Goal: Communication & Community: Share content

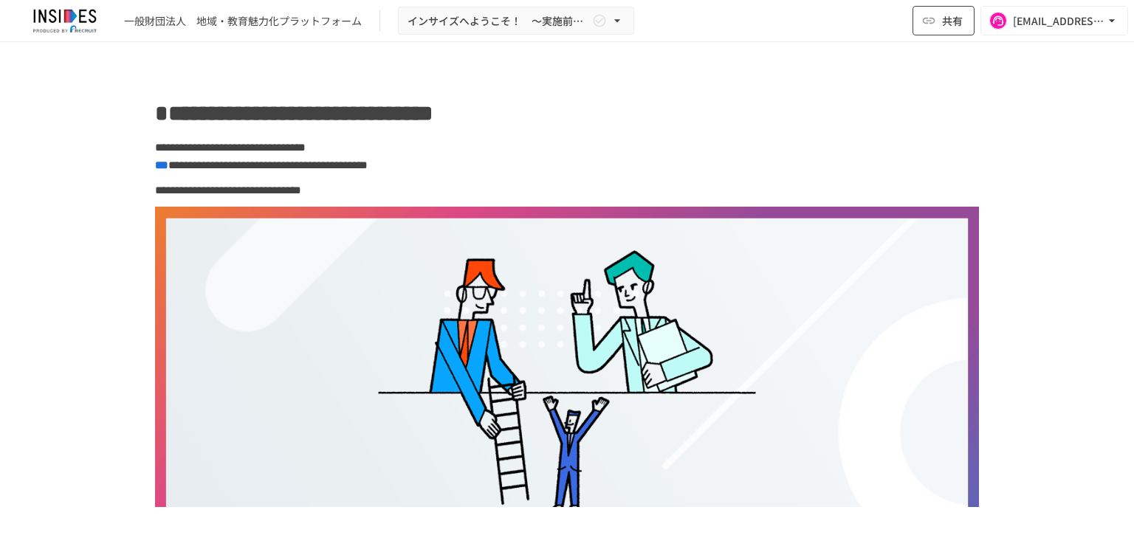
click at [937, 18] on button "共有" at bounding box center [943, 21] width 62 height 30
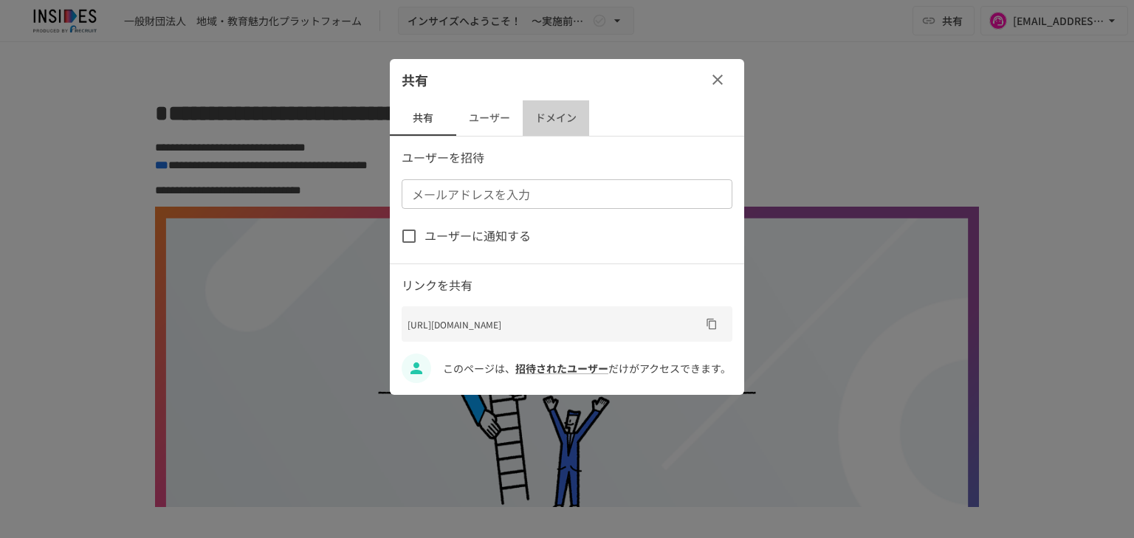
click at [543, 112] on button "ドメイン" at bounding box center [556, 117] width 66 height 35
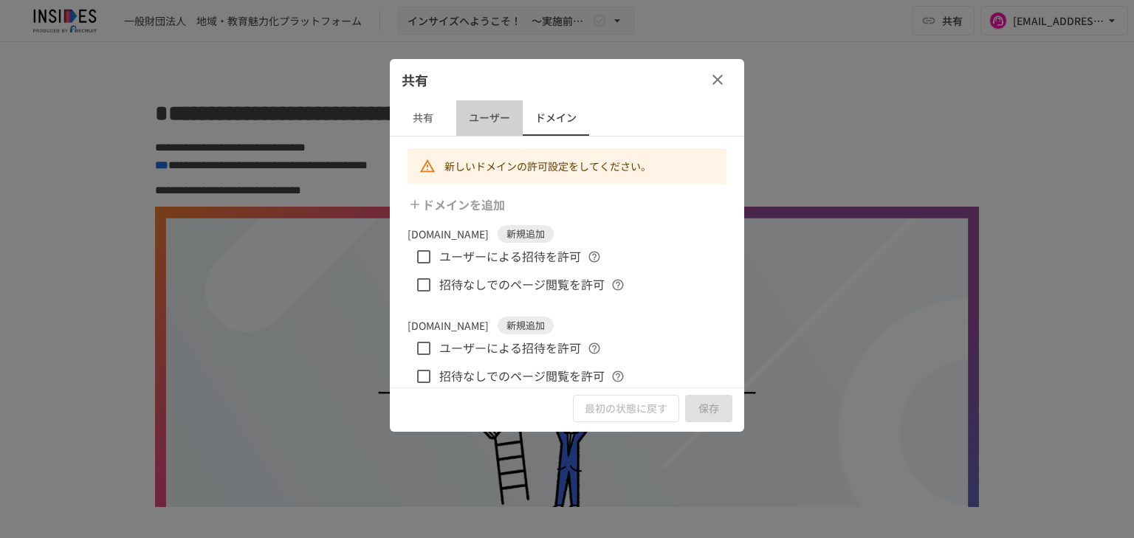
click at [506, 115] on button "ユーザー" at bounding box center [489, 117] width 66 height 35
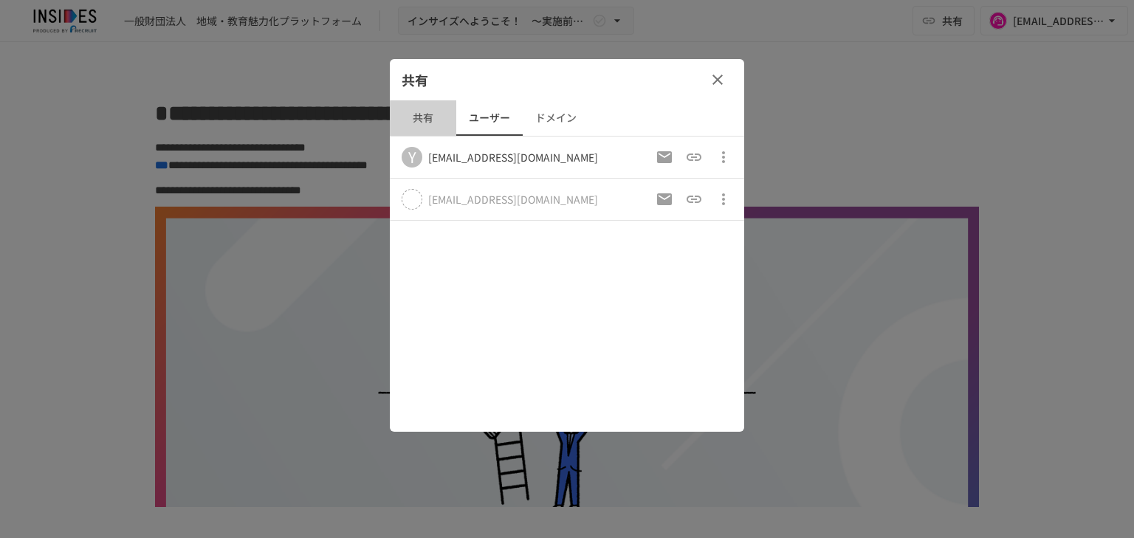
click at [421, 117] on button "共有" at bounding box center [423, 117] width 66 height 35
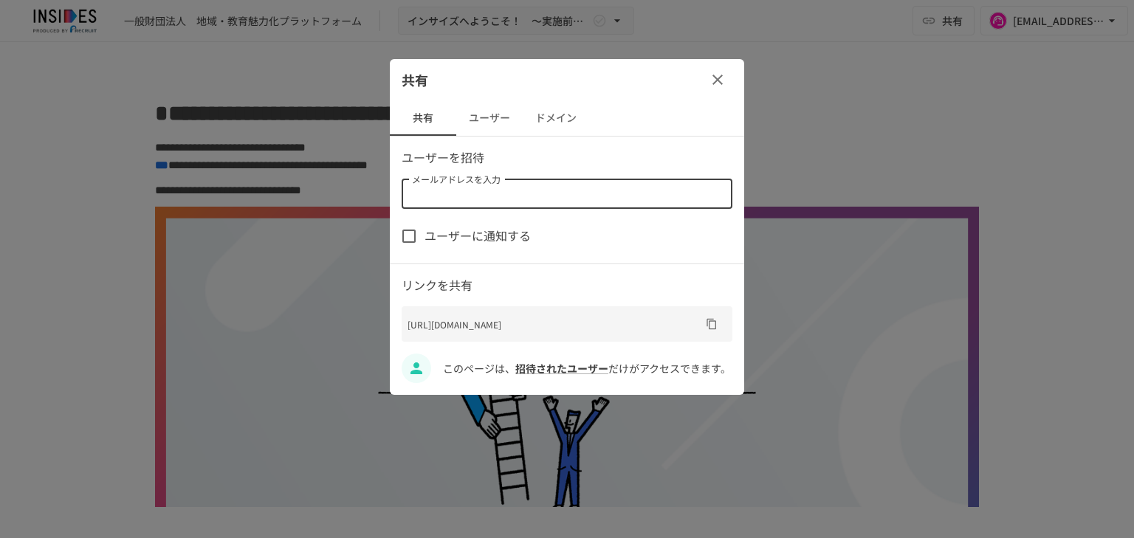
click at [464, 186] on input "メールアドレスを入力" at bounding box center [566, 194] width 320 height 21
paste input "**********"
type input "**********"
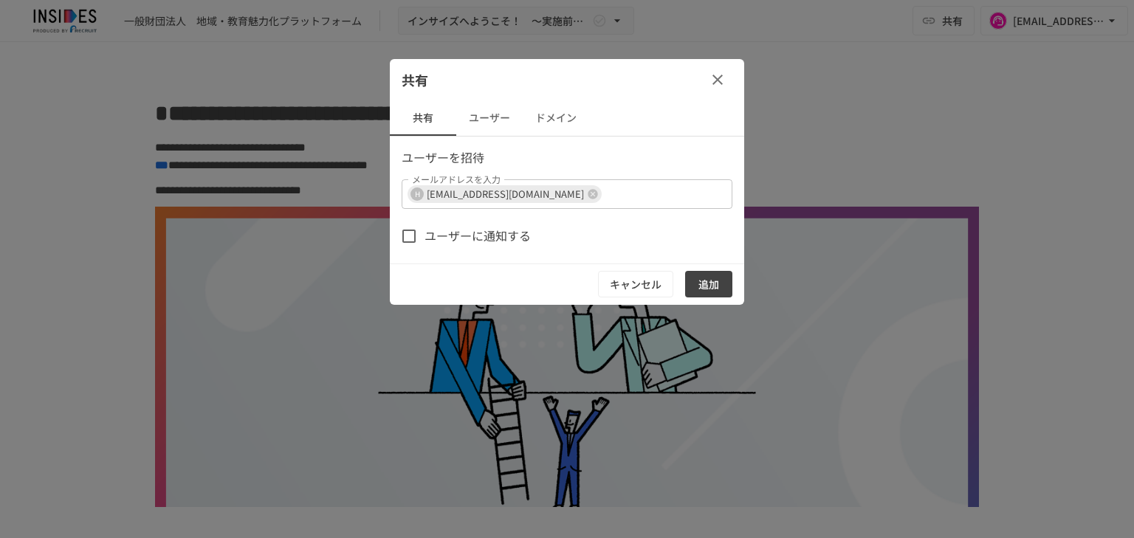
click at [495, 238] on span "ユーザーに通知する" at bounding box center [477, 236] width 106 height 19
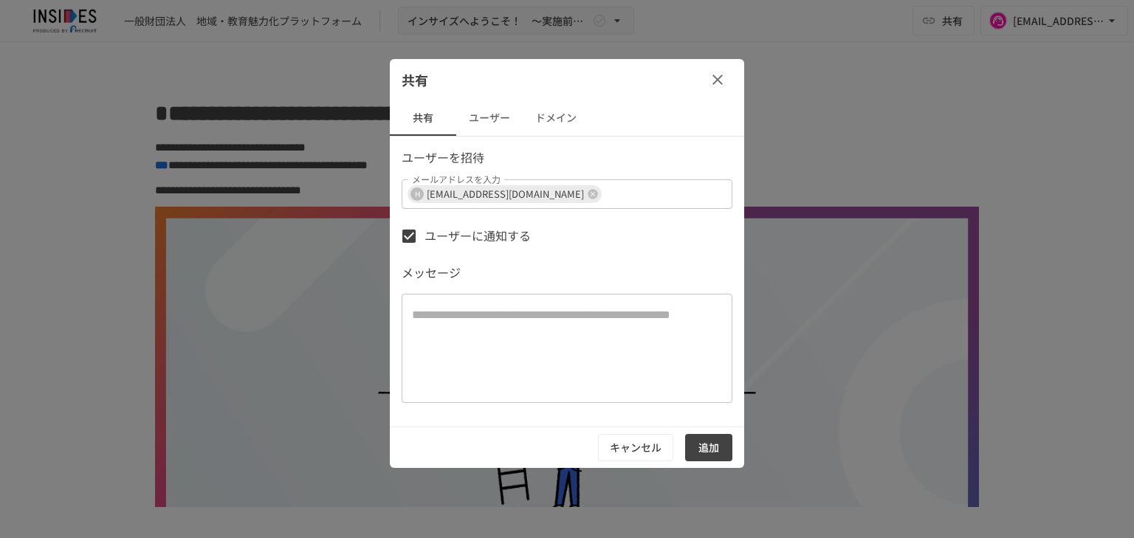
click at [519, 230] on span "ユーザーに通知する" at bounding box center [477, 236] width 106 height 19
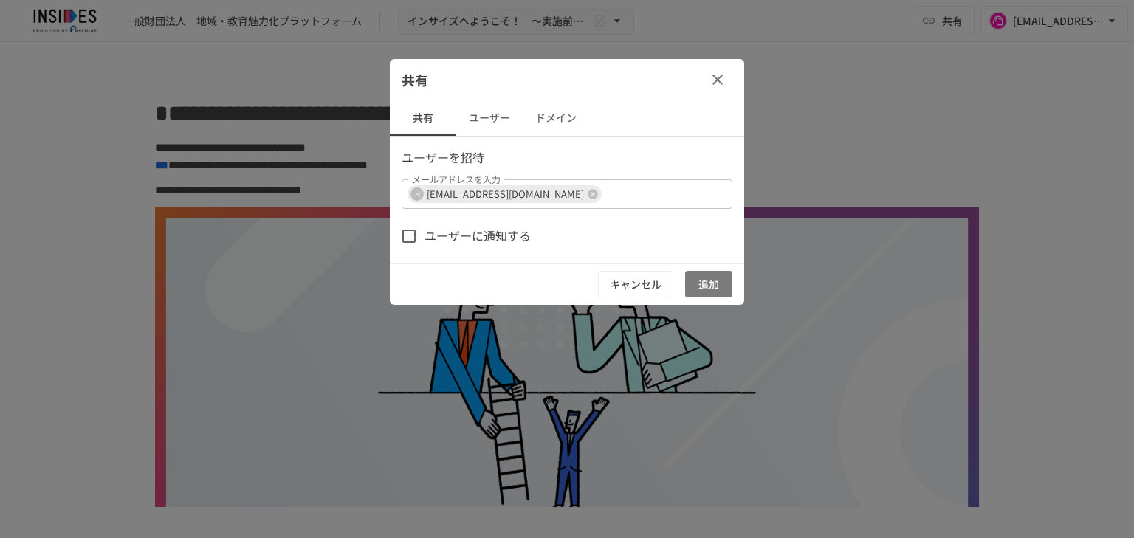
click at [697, 276] on button "追加" at bounding box center [708, 284] width 47 height 27
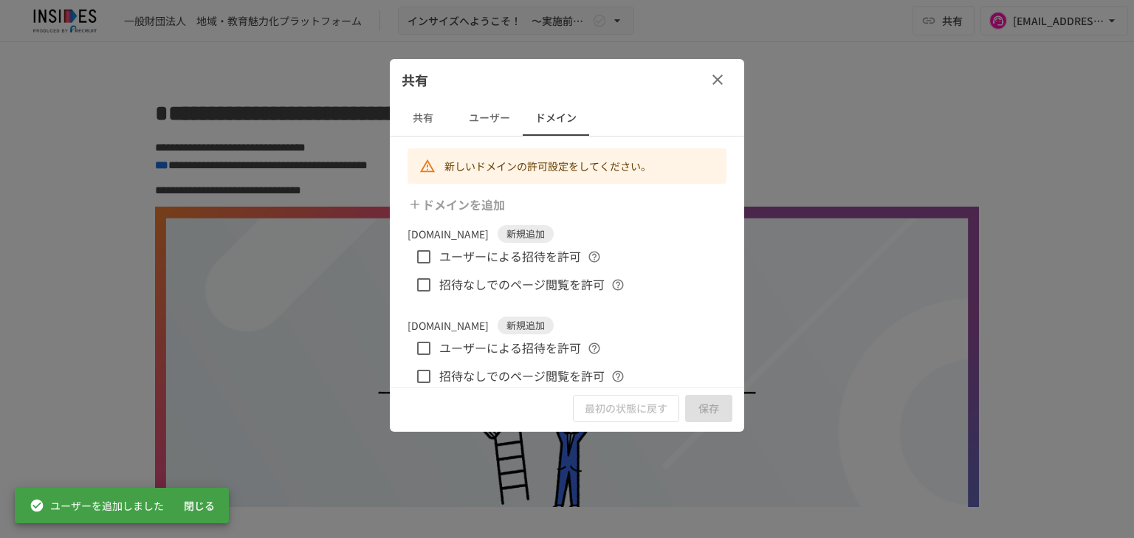
scroll to position [15, 0]
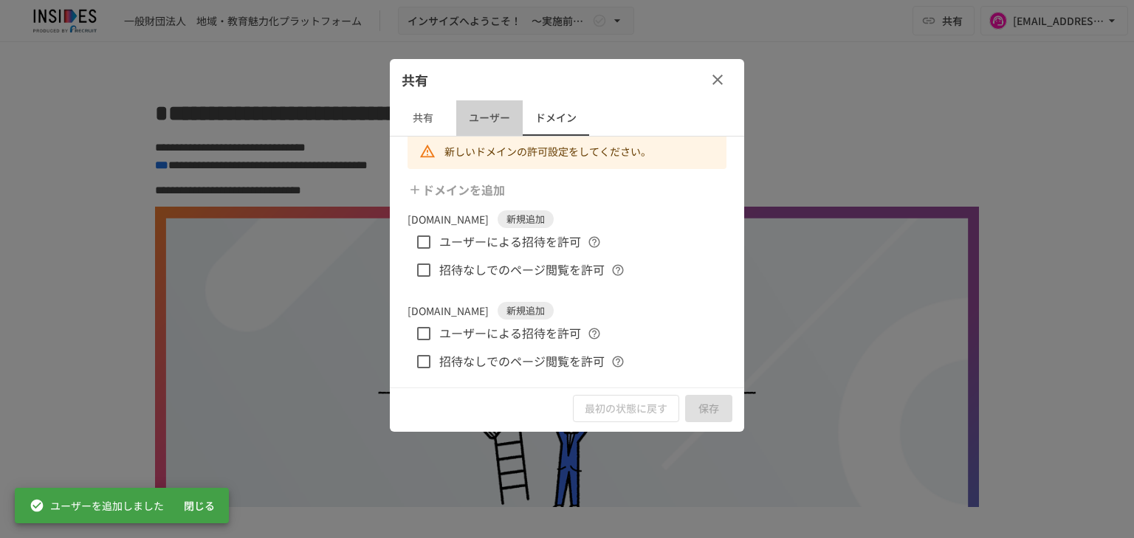
click at [518, 119] on button "ユーザー" at bounding box center [489, 117] width 66 height 35
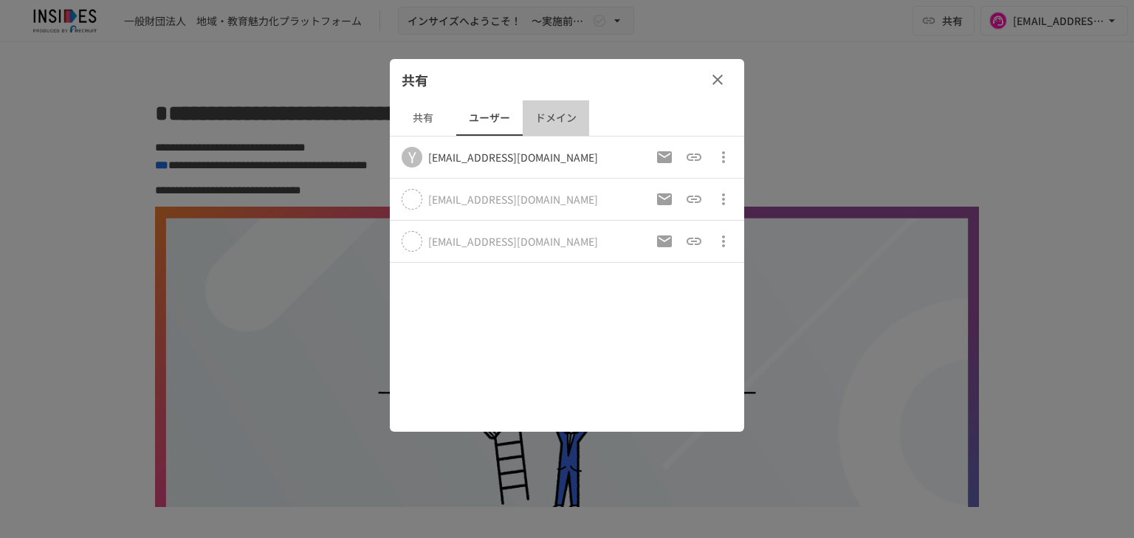
click at [575, 116] on button "ドメイン" at bounding box center [556, 117] width 66 height 35
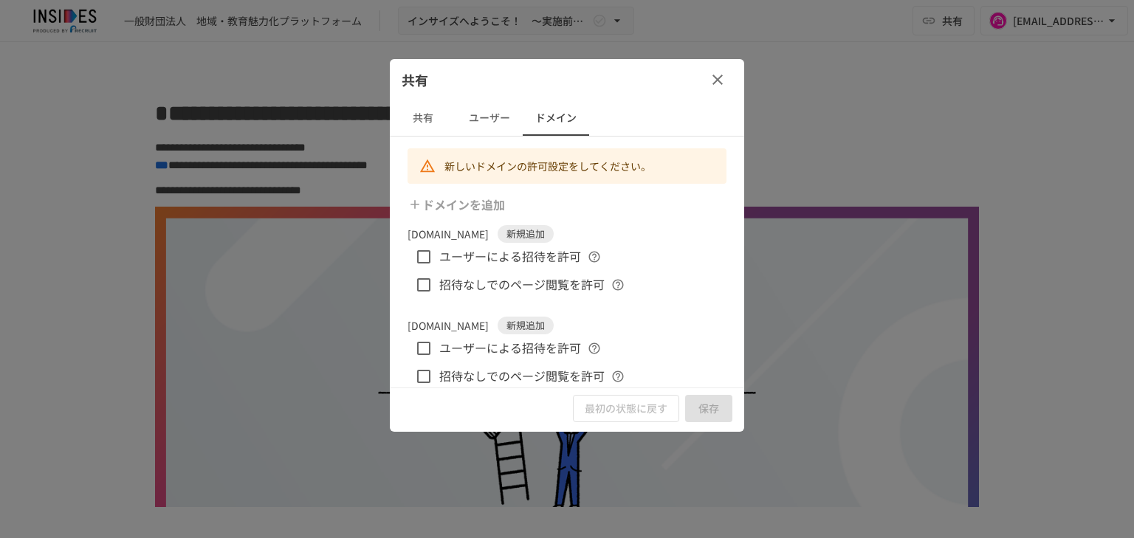
click at [505, 125] on button "ユーザー" at bounding box center [489, 117] width 66 height 35
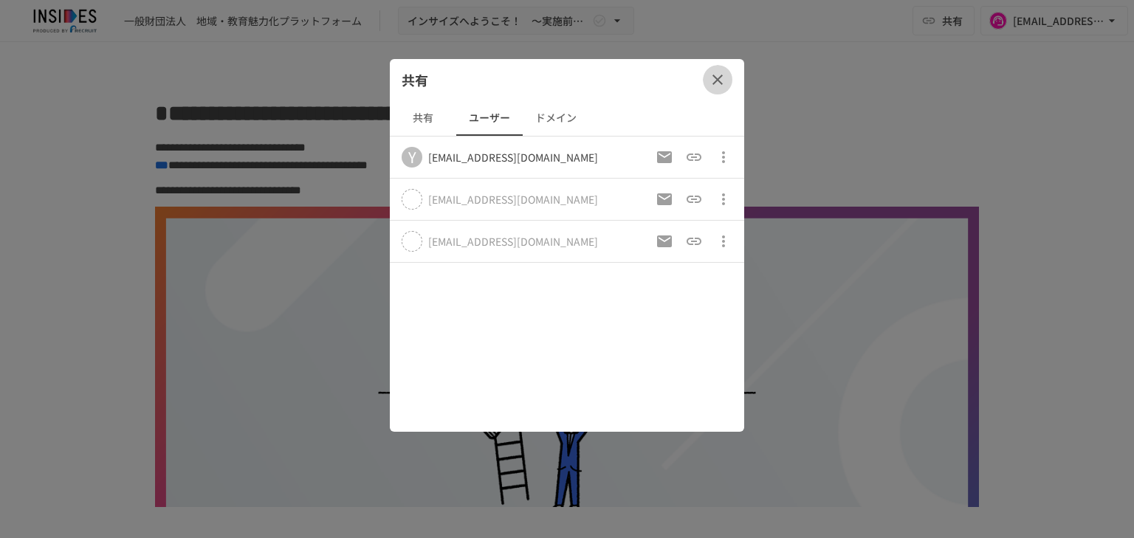
click at [729, 74] on button "button" at bounding box center [718, 80] width 30 height 30
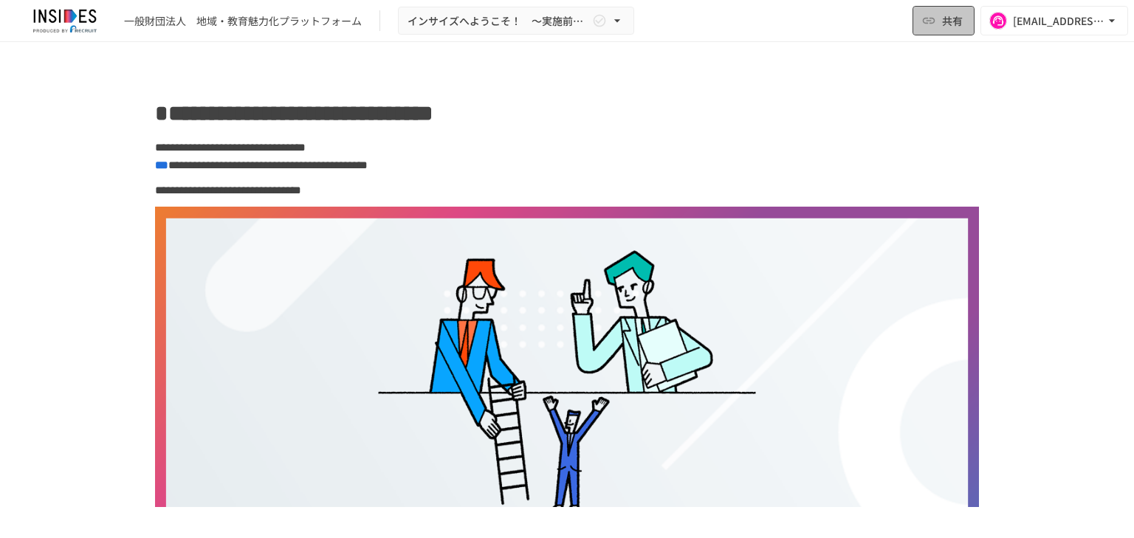
click at [953, 30] on button "共有" at bounding box center [943, 21] width 62 height 30
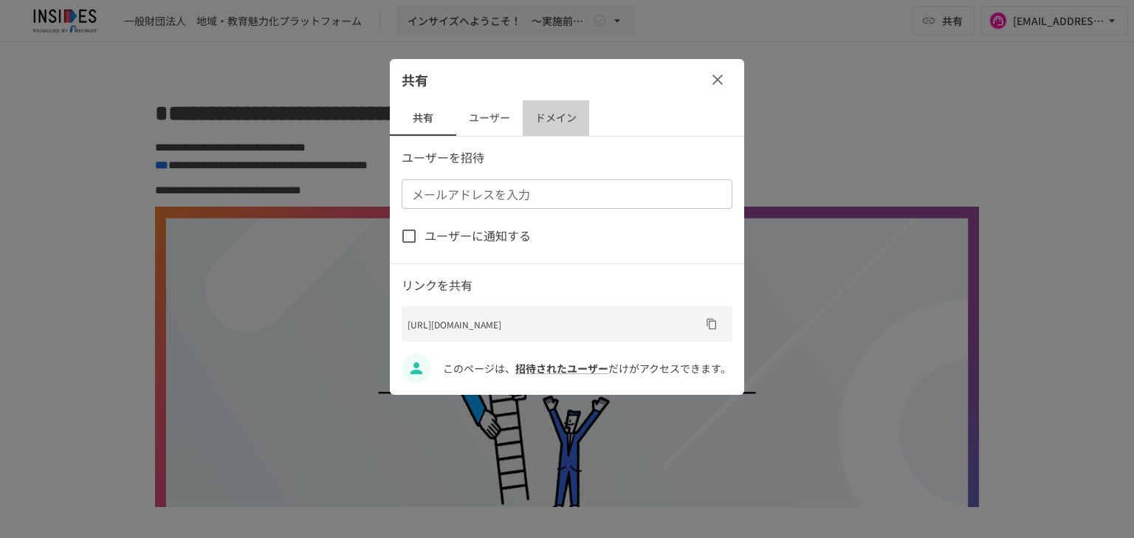
click at [527, 109] on button "ドメイン" at bounding box center [556, 117] width 66 height 35
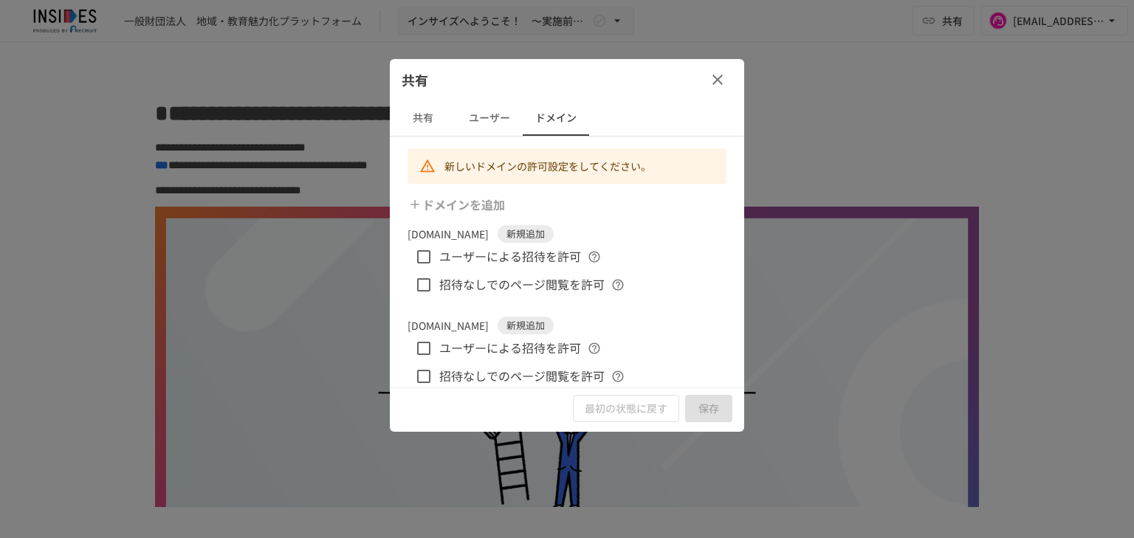
click at [504, 115] on button "ユーザー" at bounding box center [489, 117] width 66 height 35
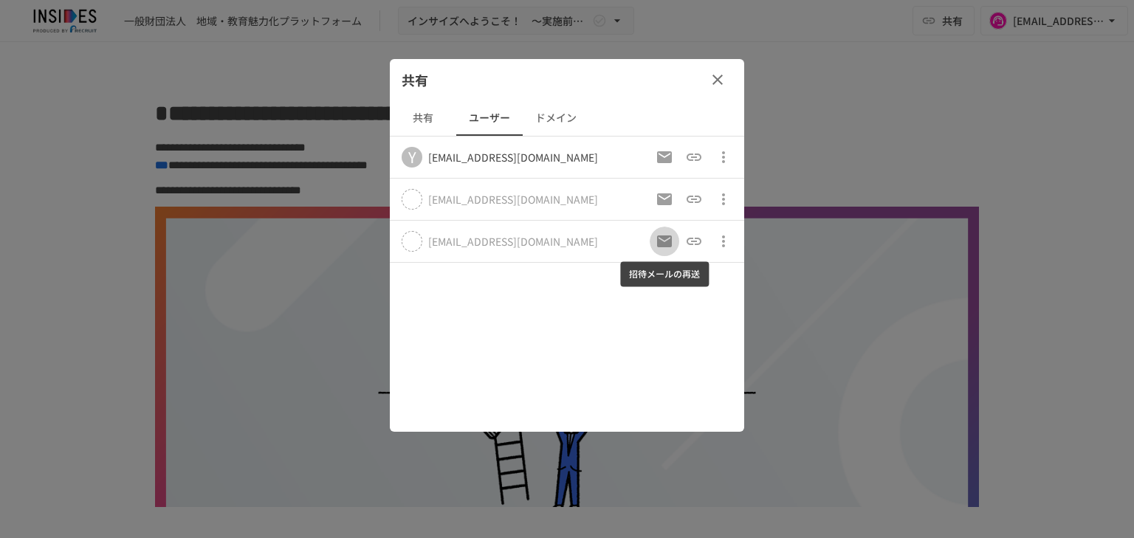
click at [664, 238] on icon "招待メールの再送" at bounding box center [664, 241] width 15 height 12
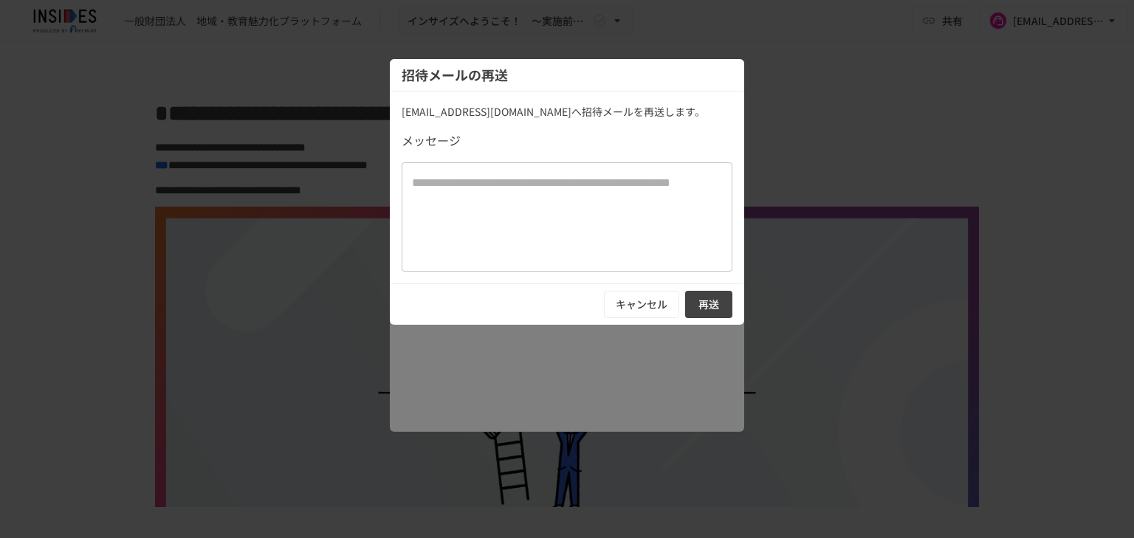
click at [701, 299] on button "再送" at bounding box center [708, 304] width 47 height 27
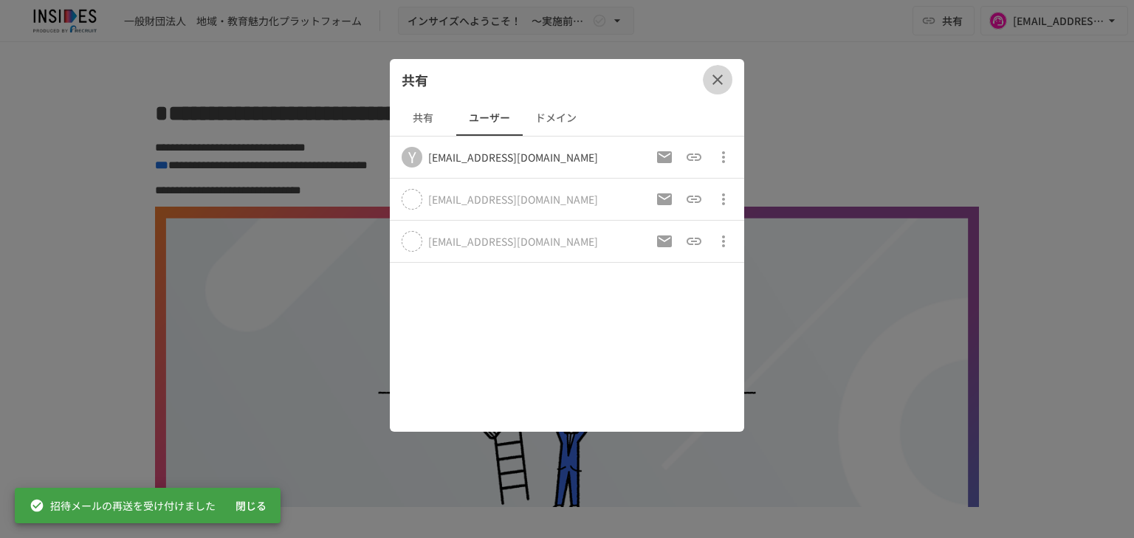
click at [726, 74] on icon "button" at bounding box center [718, 80] width 18 height 18
